Goal: Task Accomplishment & Management: Manage account settings

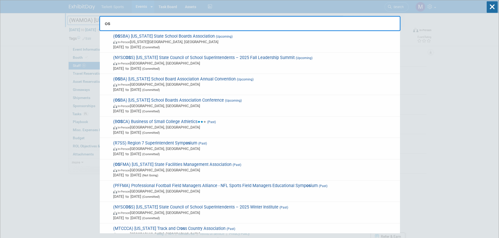
type input "oss"
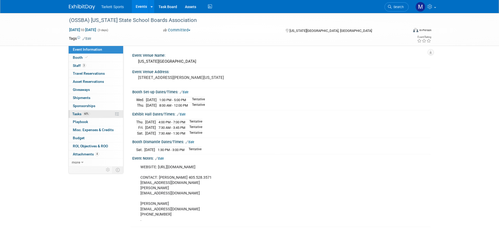
drag, startPoint x: 0, startPoint y: 0, endPoint x: 105, endPoint y: 114, distance: 154.5
click at [104, 114] on link "60% Tasks 60%" at bounding box center [96, 114] width 54 height 8
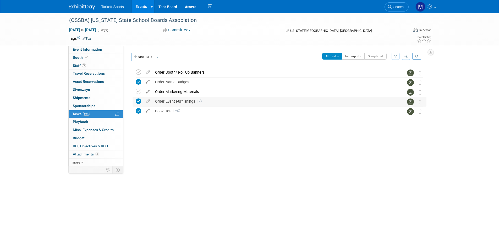
click at [193, 103] on div "Order Event Furnishings 1" at bounding box center [274, 101] width 244 height 9
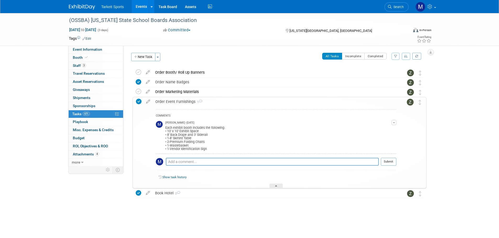
click at [193, 103] on div "Order Event Furnishings 1" at bounding box center [274, 101] width 243 height 9
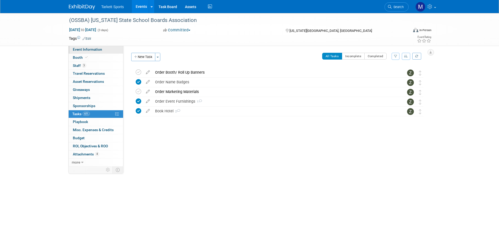
click at [86, 53] on link "Event Information" at bounding box center [96, 50] width 54 height 8
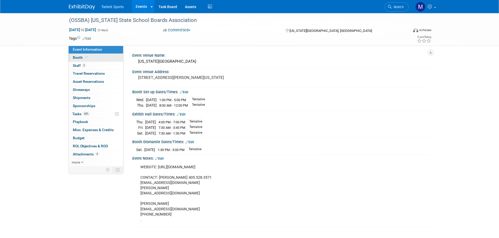
click at [86, 57] on icon at bounding box center [86, 57] width 3 height 3
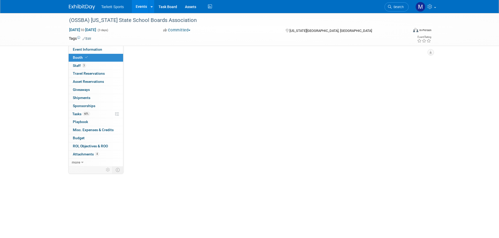
select select "FieldTurf, [GEOGRAPHIC_DATA]"
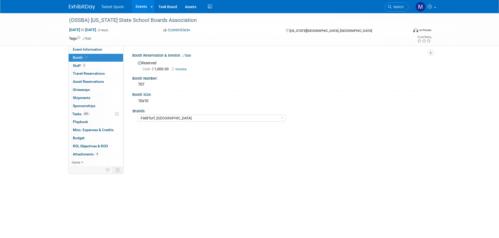
click at [182, 69] on link "Invoice" at bounding box center [180, 69] width 18 height 4
